Goal: Information Seeking & Learning: Learn about a topic

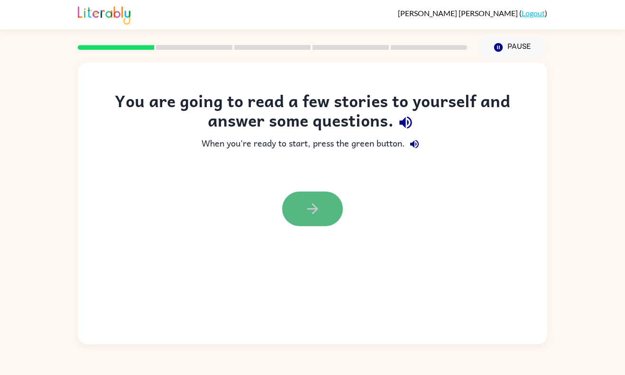
click at [311, 193] on button "button" at bounding box center [312, 209] width 61 height 35
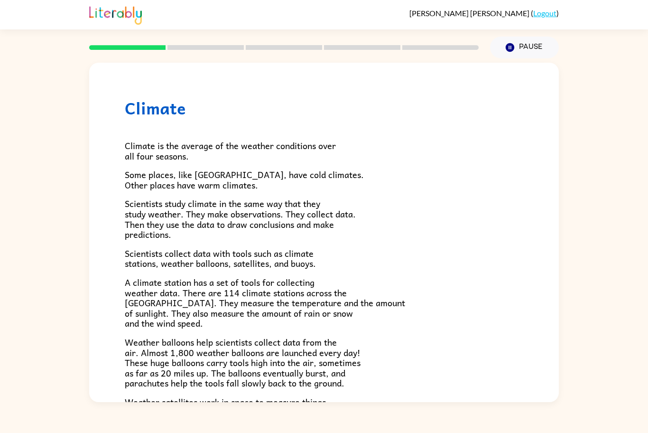
click at [58, 196] on div "Climate Climate is the average of the weather conditions over all four seasons.…" at bounding box center [324, 230] width 648 height 344
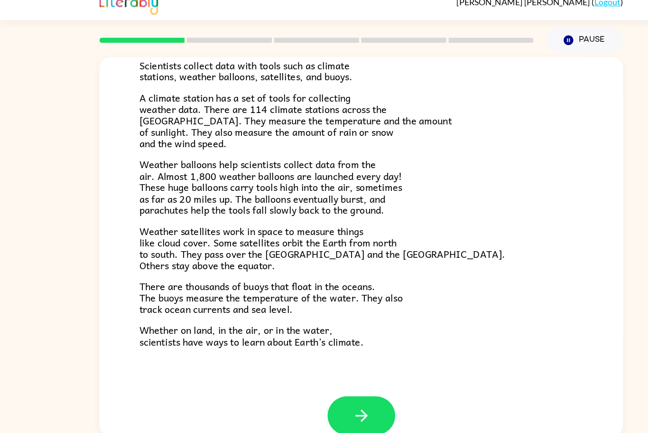
scroll to position [197, 0]
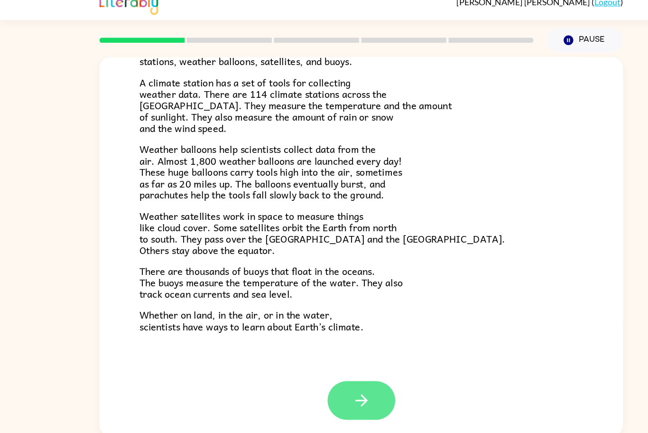
click at [341, 371] on button "button" at bounding box center [324, 370] width 61 height 35
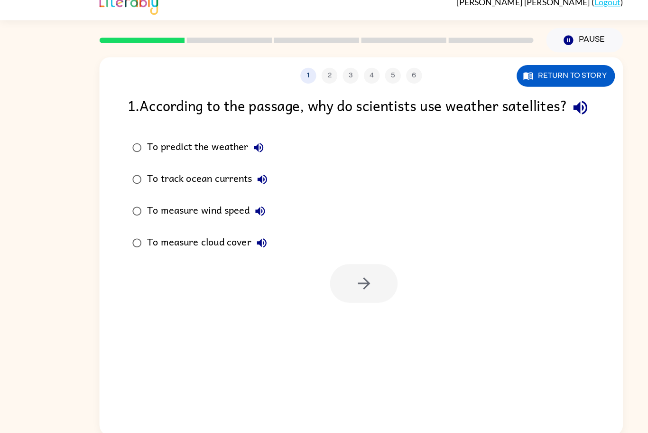
click at [178, 210] on div "To measure wind speed" at bounding box center [187, 200] width 111 height 19
click at [166, 153] on div "To predict the weather" at bounding box center [187, 143] width 110 height 19
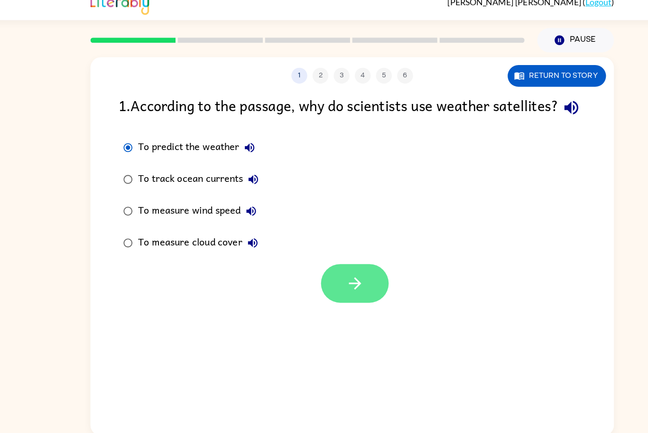
click at [329, 283] on button "button" at bounding box center [326, 265] width 61 height 35
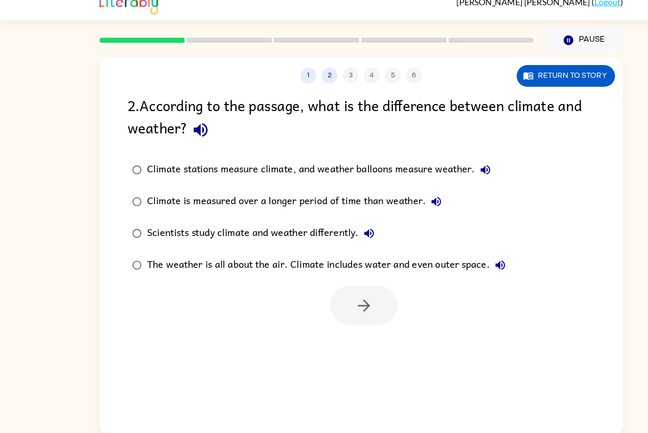
click at [186, 138] on button "button" at bounding box center [180, 128] width 24 height 24
click at [184, 118] on button "button" at bounding box center [180, 128] width 24 height 24
click at [182, 127] on icon "button" at bounding box center [180, 128] width 12 height 12
click at [435, 168] on icon "button" at bounding box center [435, 163] width 11 height 11
click at [182, 131] on icon "button" at bounding box center [180, 128] width 17 height 17
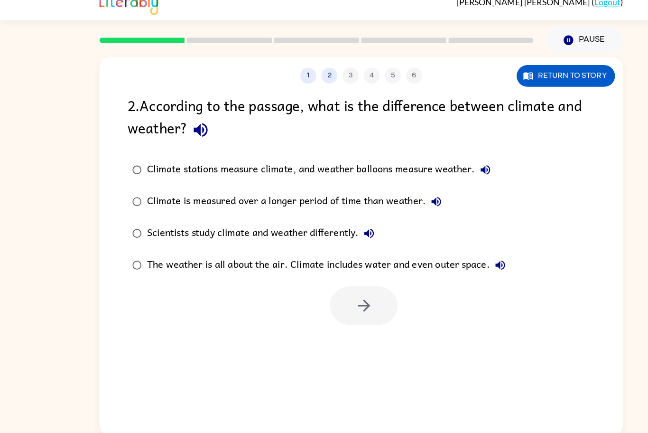
click at [434, 180] on label "Climate is measured over a longer period of time than weather." at bounding box center [286, 192] width 354 height 28
click at [426, 168] on div "Climate stations measure climate, and weather balloons measure weather." at bounding box center [288, 163] width 313 height 19
click at [330, 168] on div "Climate stations measure climate, and weather balloons measure weather." at bounding box center [288, 163] width 313 height 19
click at [259, 208] on label "Scientists study climate and weather differently." at bounding box center [286, 220] width 354 height 28
click at [301, 197] on div "Climate is measured over a longer period of time than weather." at bounding box center [266, 192] width 269 height 19
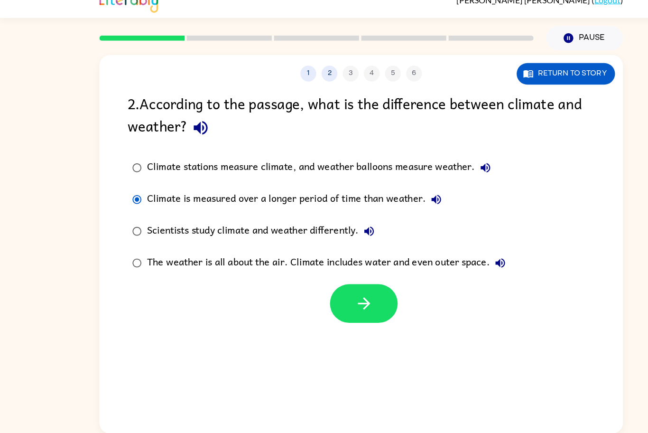
click at [228, 218] on div "Scientists study climate and weather differently." at bounding box center [236, 220] width 209 height 19
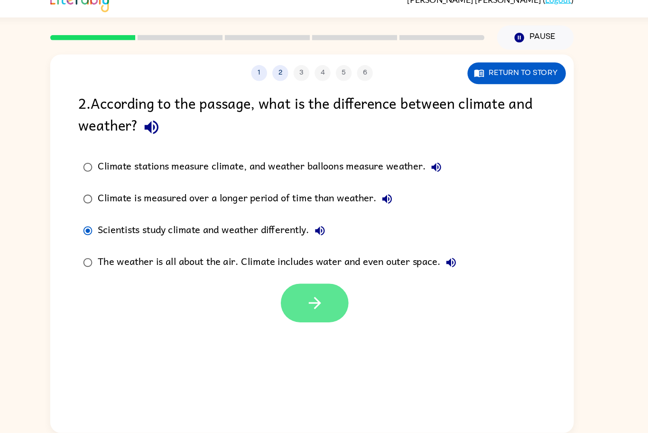
click at [345, 289] on button "button" at bounding box center [326, 285] width 61 height 35
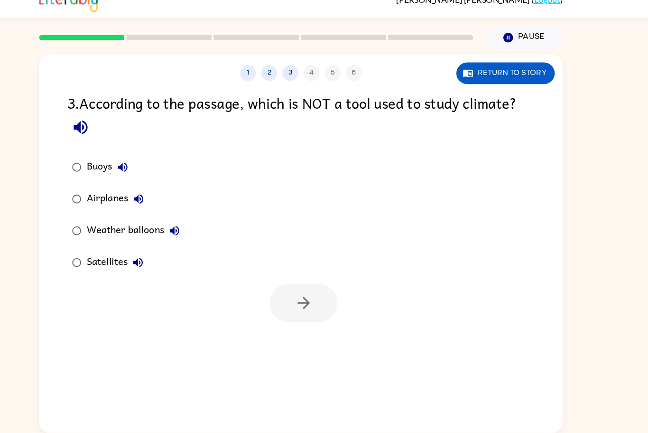
click at [146, 196] on div "Airplanes" at bounding box center [160, 192] width 56 height 19
click at [171, 219] on div "Weather balloons" at bounding box center [176, 220] width 88 height 19
click at [142, 199] on div "Airplanes" at bounding box center [160, 192] width 56 height 19
click at [167, 167] on icon "button" at bounding box center [164, 163] width 9 height 9
click at [166, 169] on icon "button" at bounding box center [163, 163] width 11 height 11
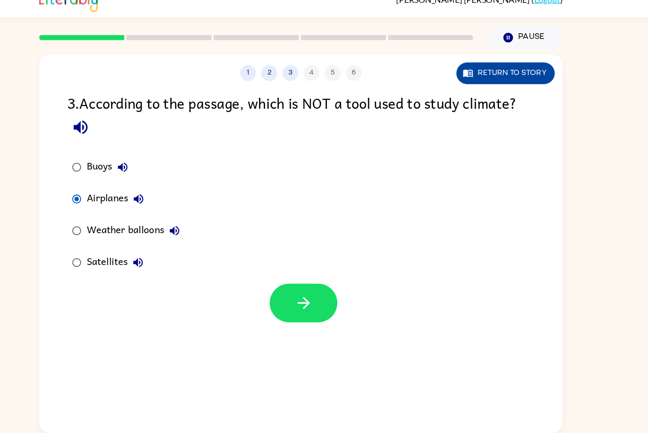
click at [495, 84] on button "Return to story" at bounding box center [508, 79] width 88 height 19
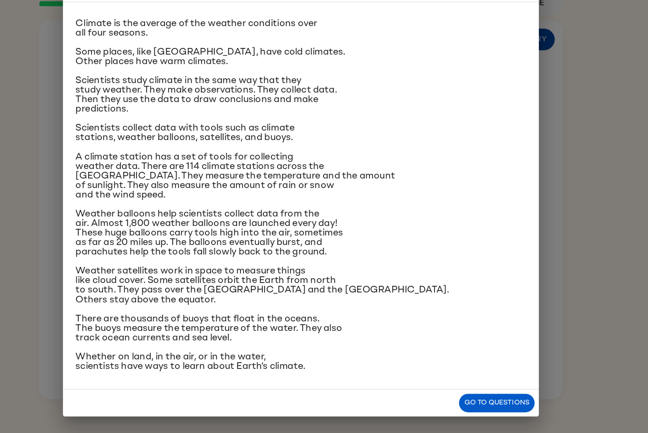
scroll to position [14, 0]
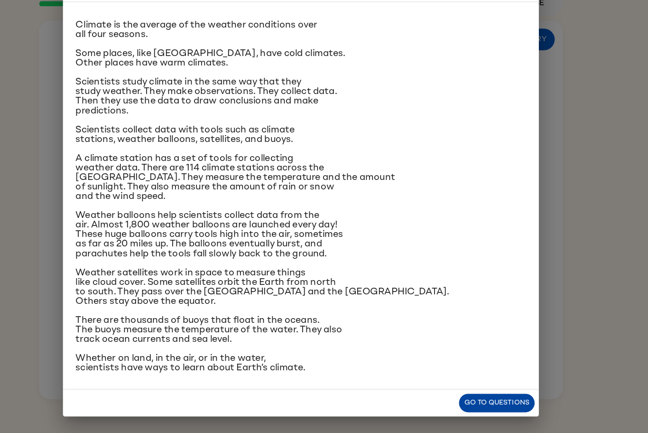
click at [516, 375] on button "Go to questions" at bounding box center [500, 405] width 68 height 17
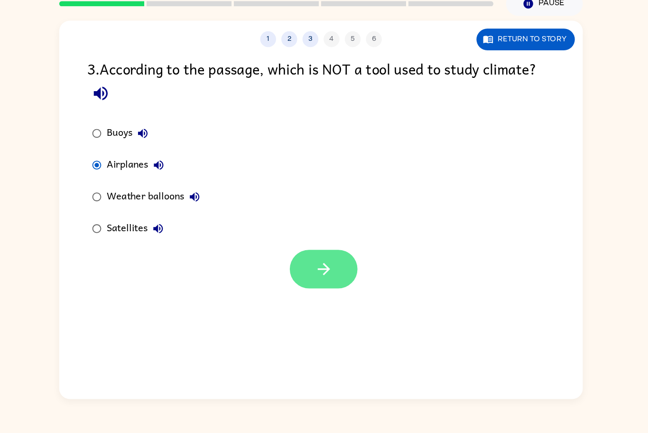
click at [329, 283] on icon "button" at bounding box center [326, 285] width 17 height 17
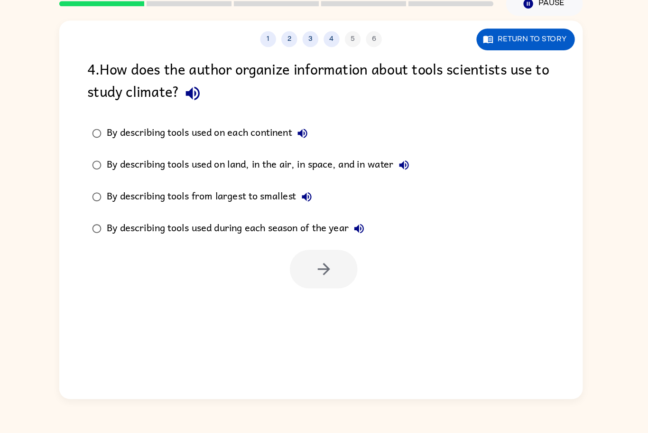
click at [213, 129] on icon "button" at bounding box center [209, 128] width 17 height 17
click at [206, 127] on icon "button" at bounding box center [209, 128] width 12 height 12
click at [311, 157] on button "By describing tools used on each continent" at bounding box center [307, 163] width 19 height 19
click at [305, 171] on button "By describing tools used on each continent" at bounding box center [307, 163] width 19 height 19
click at [303, 162] on button "By describing tools used on each continent" at bounding box center [307, 163] width 19 height 19
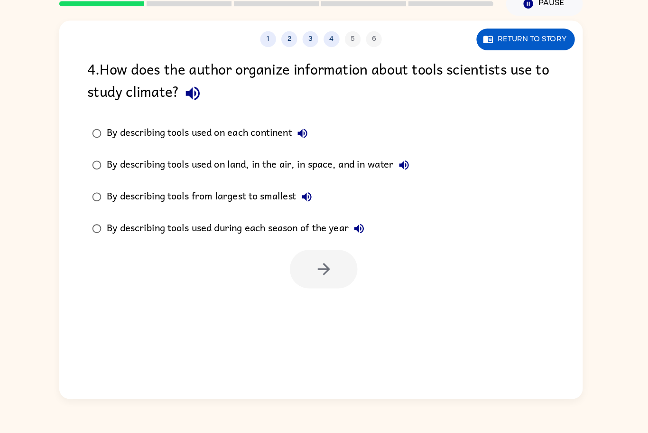
click at [384, 200] on div "By describing tools used on land, in the air, in space, and in water" at bounding box center [270, 192] width 276 height 19
click at [396, 193] on icon "button" at bounding box center [398, 192] width 9 height 9
click at [391, 195] on div "By describing tools used on land, in the air, in space, and in water" at bounding box center [270, 192] width 276 height 19
click at [310, 247] on div "By describing tools used during each season of the year" at bounding box center [250, 249] width 236 height 19
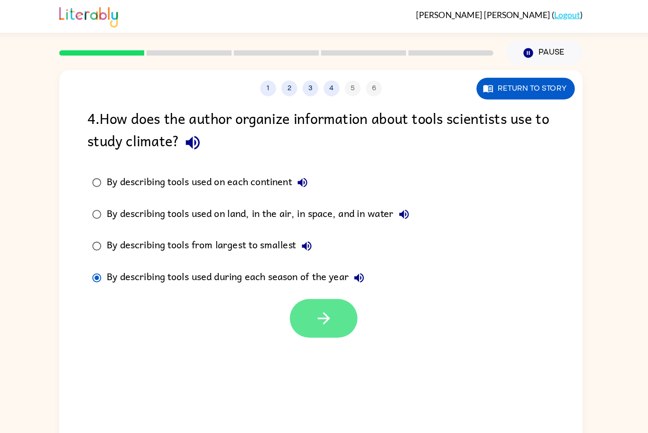
click at [322, 277] on icon "button" at bounding box center [326, 285] width 17 height 17
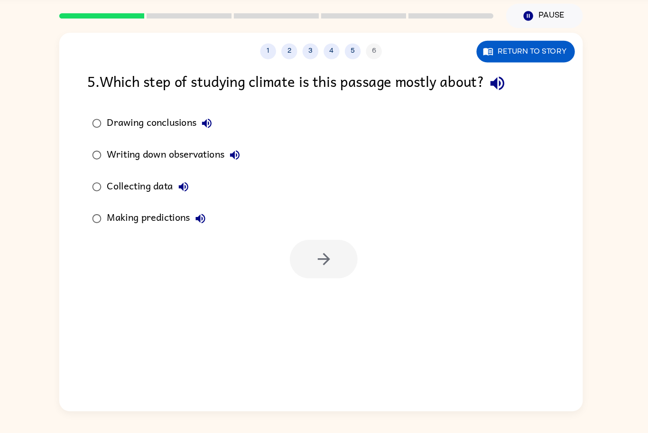
click at [216, 168] on div "Writing down observations" at bounding box center [194, 172] width 124 height 19
click at [326, 257] on icon "button" at bounding box center [326, 265] width 17 height 17
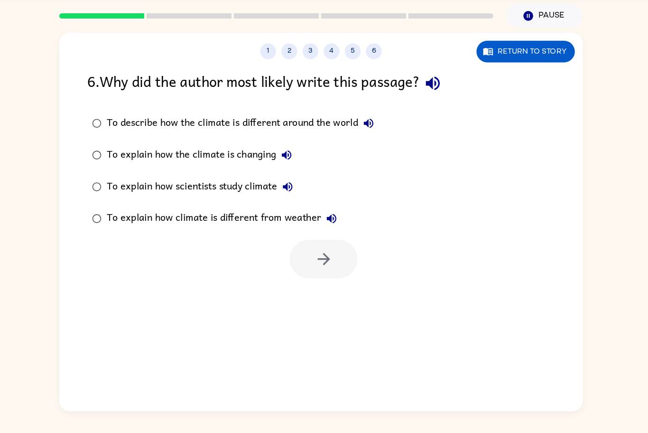
click at [217, 201] on div "To explain how scientists study climate" at bounding box center [218, 200] width 172 height 19
click at [309, 242] on label "To explain how climate is different from weather" at bounding box center [245, 229] width 272 height 28
click at [322, 261] on icon "button" at bounding box center [326, 265] width 17 height 17
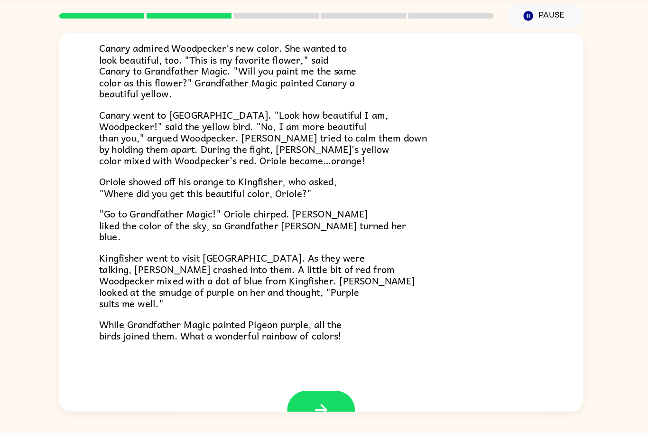
scroll to position [177, 0]
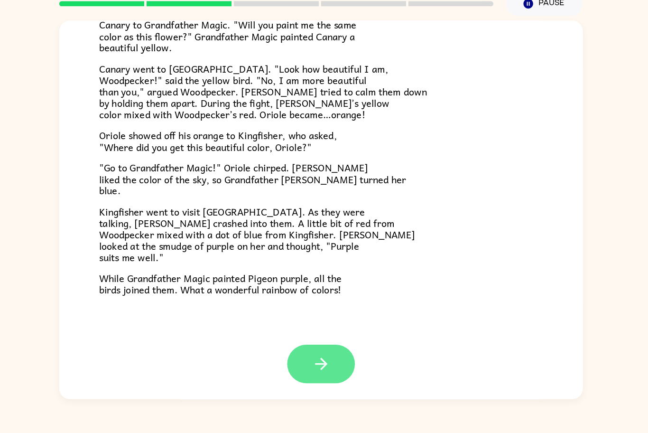
click at [328, 375] on icon "button" at bounding box center [324, 370] width 17 height 17
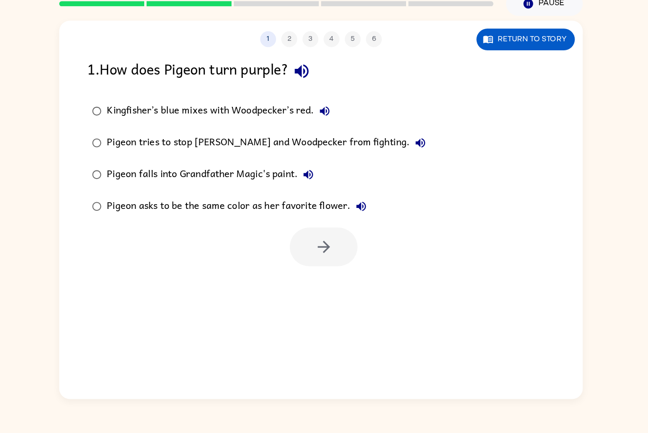
scroll to position [0, 0]
click at [265, 200] on div "Pigeon falls into Grandfather Magic's paint." at bounding box center [227, 200] width 190 height 19
click at [329, 268] on icon "button" at bounding box center [326, 265] width 11 height 11
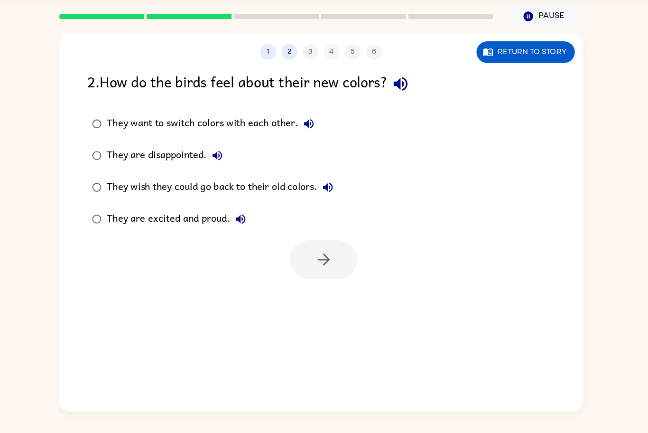
click at [206, 175] on div "They are disappointed." at bounding box center [186, 172] width 109 height 19
click at [316, 257] on button "button" at bounding box center [326, 265] width 61 height 35
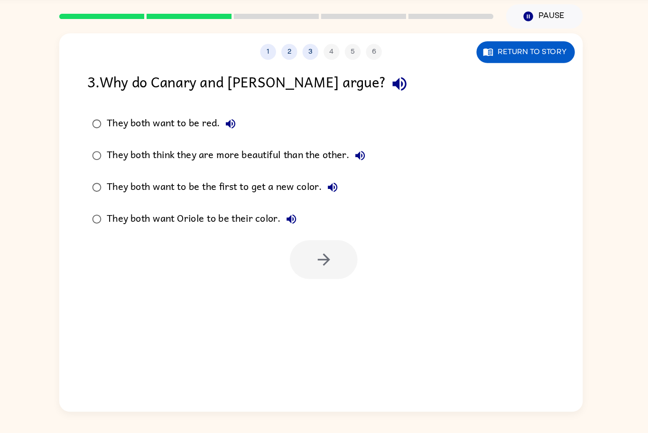
click at [207, 201] on div "They both want to be the first to get a new color." at bounding box center [238, 200] width 212 height 19
click at [319, 282] on button "button" at bounding box center [326, 265] width 61 height 35
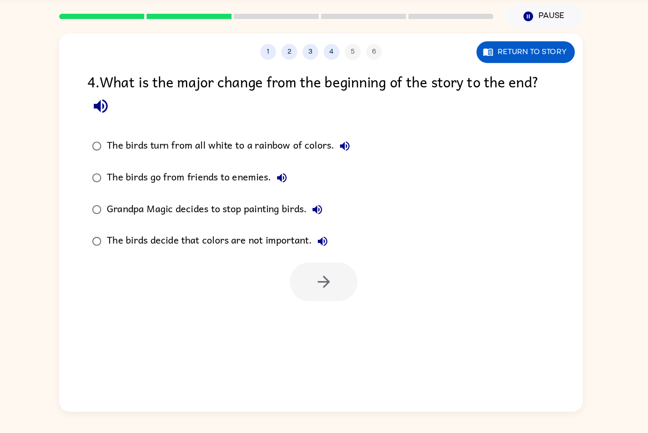
click at [225, 159] on div "The birds turn from all white to a rainbow of colors." at bounding box center [243, 163] width 223 height 19
click at [319, 290] on icon "button" at bounding box center [326, 285] width 17 height 17
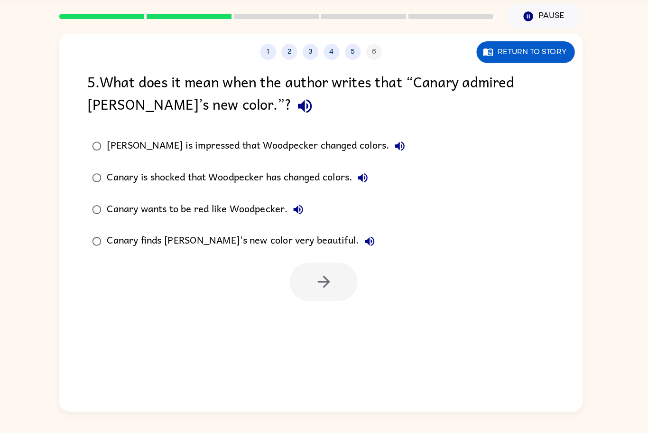
click at [239, 237] on label "Canary finds [PERSON_NAME]'s new color very beautiful." at bounding box center [259, 249] width 300 height 28
click at [243, 247] on div "Canary finds [PERSON_NAME]'s new color very beautiful." at bounding box center [254, 249] width 245 height 19
click at [326, 285] on icon "button" at bounding box center [326, 285] width 17 height 17
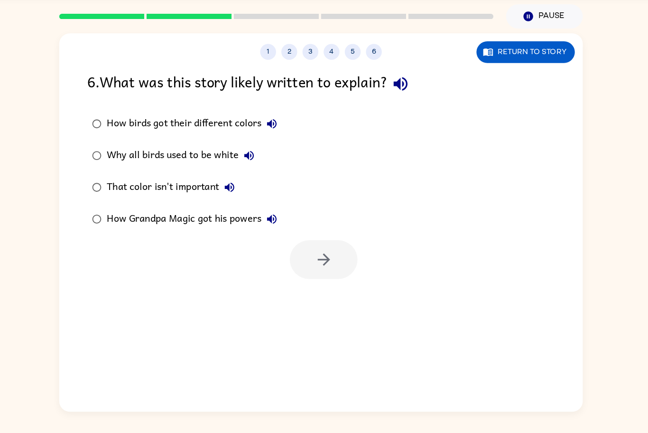
click at [230, 172] on div "Why all birds used to be white" at bounding box center [200, 172] width 137 height 19
click at [320, 258] on icon "button" at bounding box center [326, 265] width 17 height 17
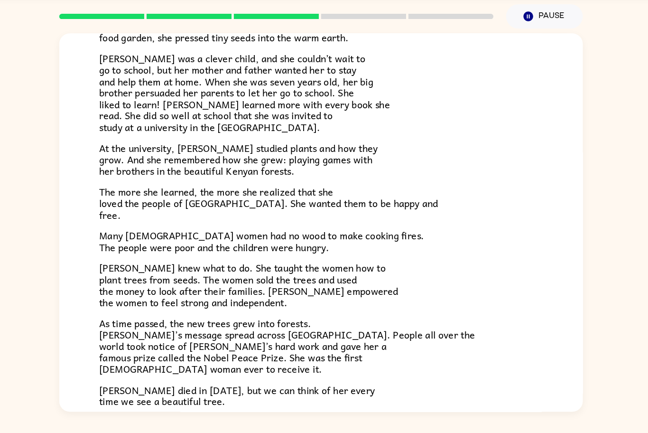
scroll to position [199, 0]
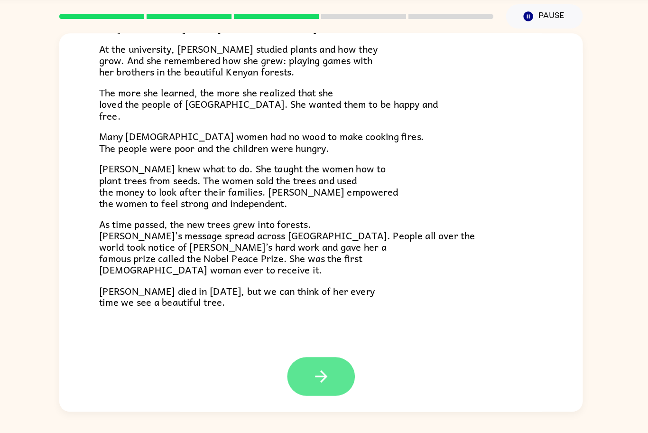
click at [341, 369] on button "button" at bounding box center [324, 370] width 61 height 35
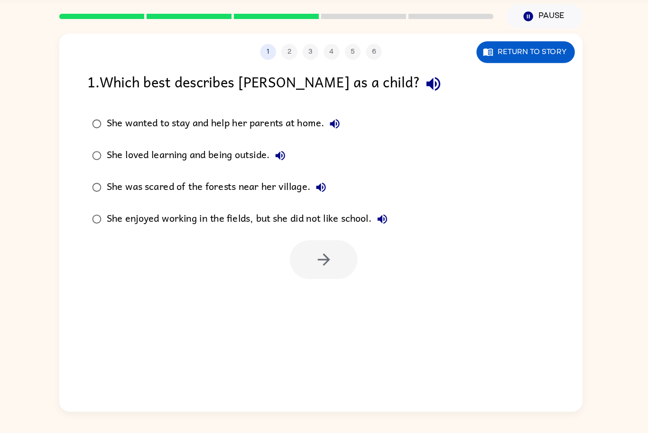
click at [254, 137] on div "She wanted to stay and help her parents at home." at bounding box center [239, 143] width 214 height 19
click at [329, 282] on button "button" at bounding box center [326, 265] width 61 height 35
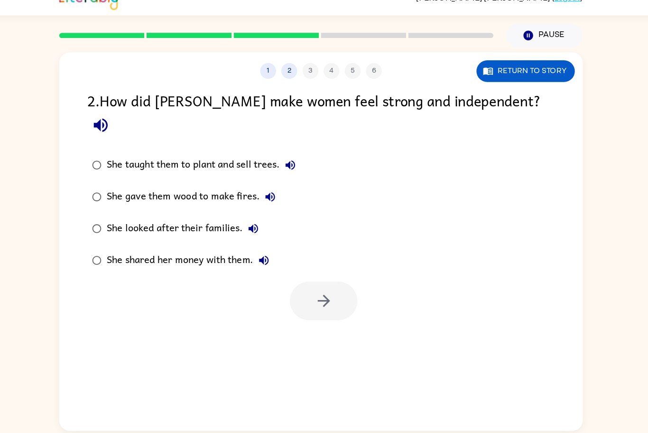
click at [234, 183] on div "She gave them wood to make fires." at bounding box center [210, 192] width 156 height 19
click at [335, 278] on button "button" at bounding box center [326, 285] width 61 height 35
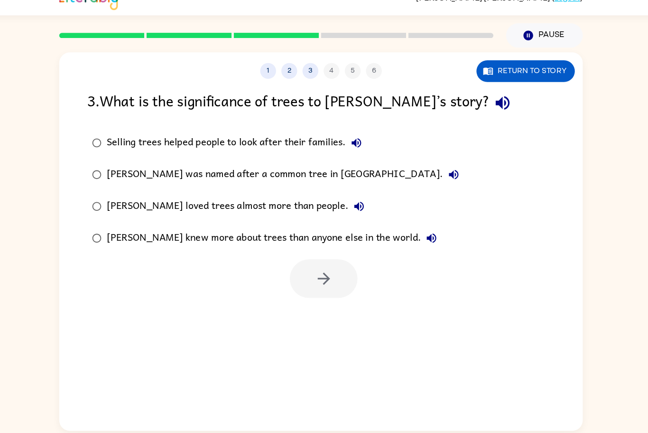
click at [234, 233] on div "[PERSON_NAME] knew more about trees than anyone else in the world." at bounding box center [282, 229] width 301 height 19
click at [330, 281] on button "button" at bounding box center [326, 265] width 61 height 35
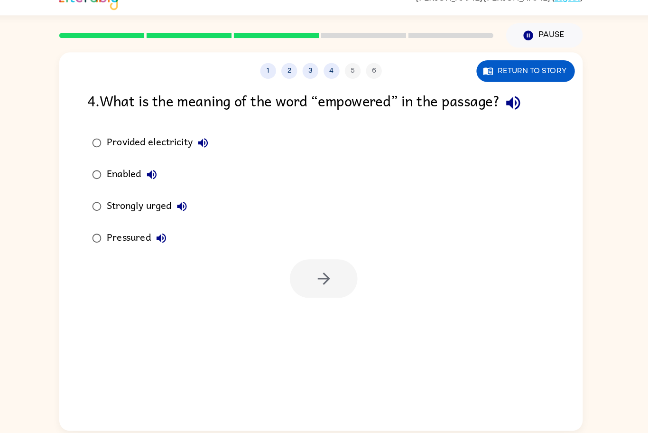
click at [168, 195] on div "Strongly urged" at bounding box center [170, 200] width 77 height 19
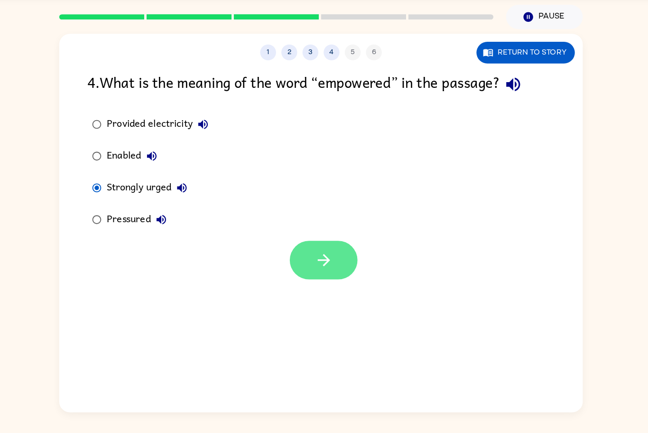
click at [309, 261] on button "button" at bounding box center [326, 265] width 61 height 35
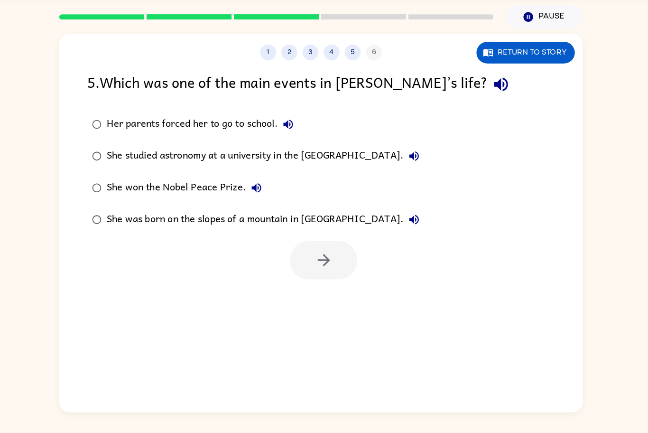
click at [183, 175] on div "She studied astronomy at a university in the [GEOGRAPHIC_DATA]." at bounding box center [274, 172] width 285 height 19
click at [343, 268] on button "button" at bounding box center [326, 265] width 61 height 35
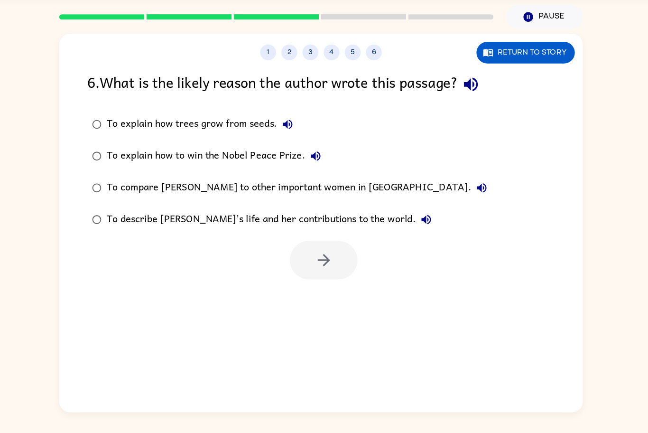
click at [201, 201] on div "To compare [PERSON_NAME] to other important women in [GEOGRAPHIC_DATA]." at bounding box center [305, 200] width 346 height 19
click at [307, 269] on button "button" at bounding box center [326, 265] width 61 height 35
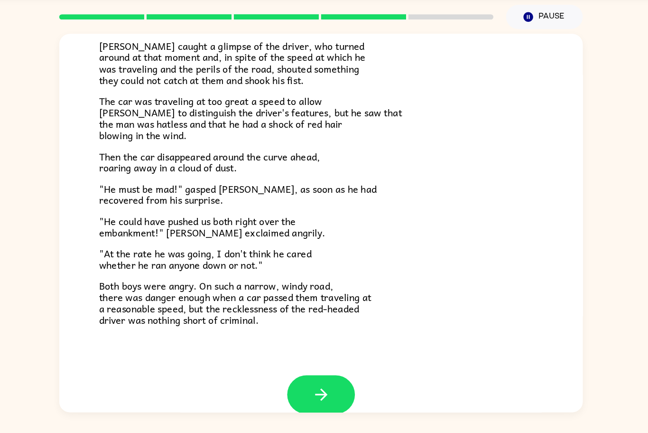
scroll to position [195, 0]
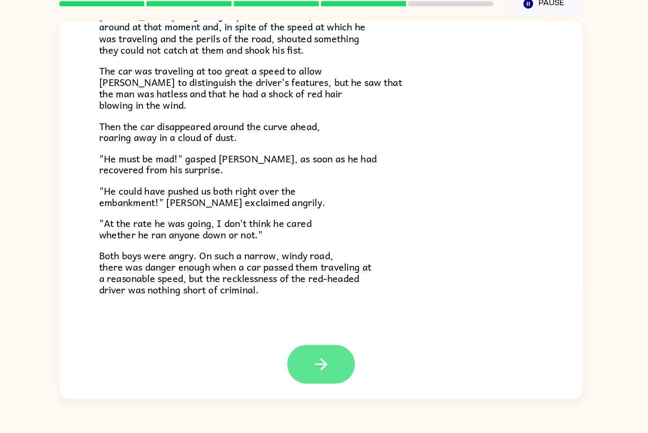
click at [323, 363] on icon "button" at bounding box center [324, 371] width 17 height 17
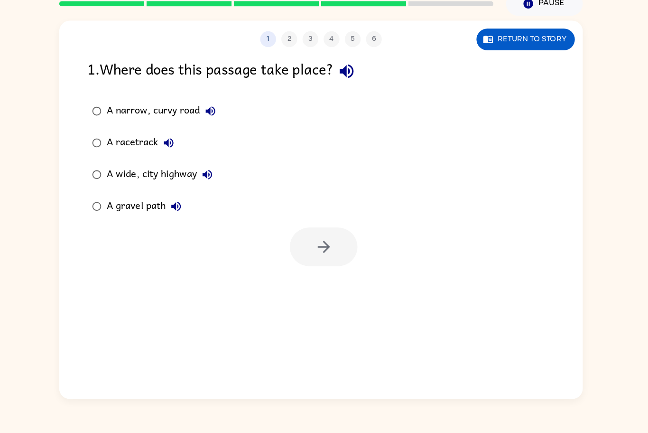
scroll to position [0, 0]
click at [133, 140] on div "A narrow, curvy road" at bounding box center [183, 143] width 102 height 19
click at [346, 278] on button "button" at bounding box center [326, 265] width 61 height 35
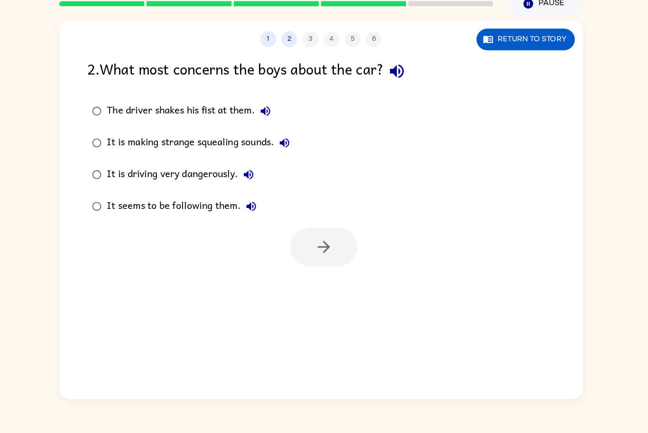
click at [177, 199] on div "It is driving very dangerously." at bounding box center [200, 200] width 137 height 19
click at [334, 262] on icon "button" at bounding box center [326, 265] width 17 height 17
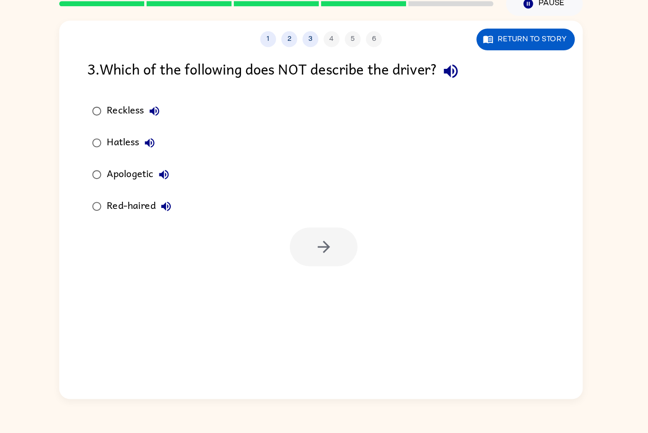
click at [165, 234] on div "Red-haired" at bounding box center [163, 229] width 63 height 19
click at [316, 267] on button "button" at bounding box center [326, 265] width 61 height 35
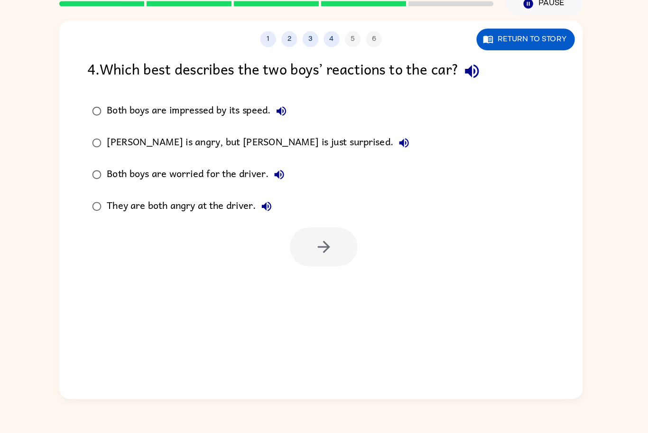
click at [231, 169] on div "[PERSON_NAME] is angry, but [PERSON_NAME] is just surprised." at bounding box center [270, 172] width 276 height 19
click at [315, 264] on button "button" at bounding box center [326, 265] width 61 height 35
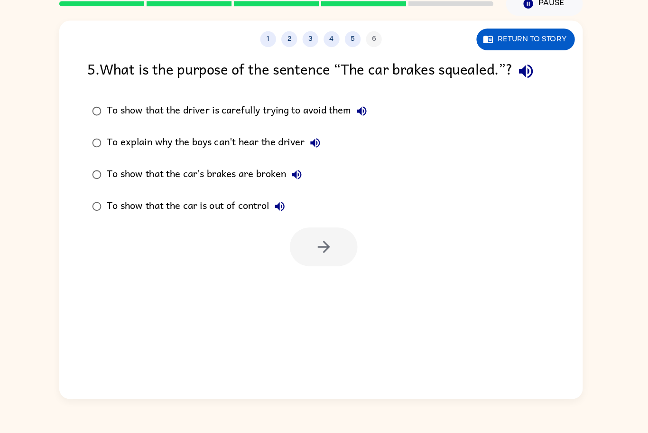
click at [193, 197] on div "To show that the car's brakes are broken" at bounding box center [222, 200] width 180 height 19
click at [323, 263] on icon "button" at bounding box center [326, 265] width 17 height 17
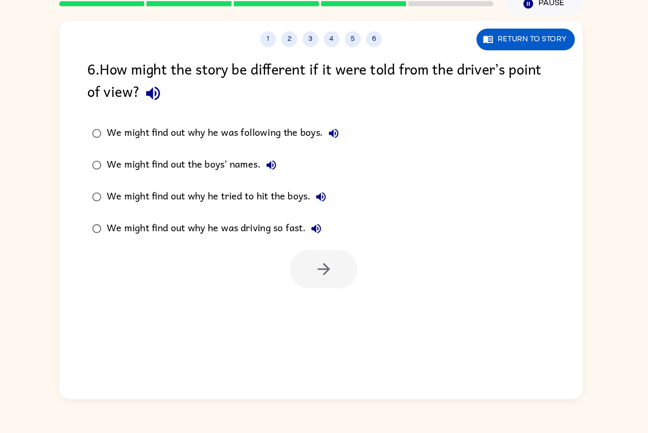
click at [219, 162] on div "We might find out why he was following the boys." at bounding box center [238, 163] width 213 height 19
click at [320, 292] on icon "button" at bounding box center [326, 285] width 17 height 17
